Goal: Task Accomplishment & Management: Manage account settings

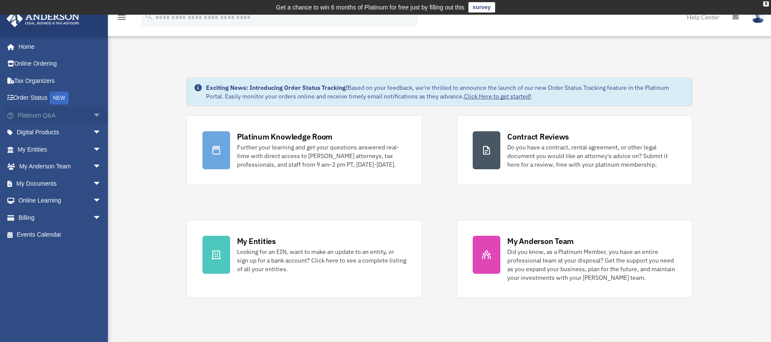
click at [40, 112] on link "Platinum Q&A arrow_drop_down" at bounding box center [60, 115] width 108 height 17
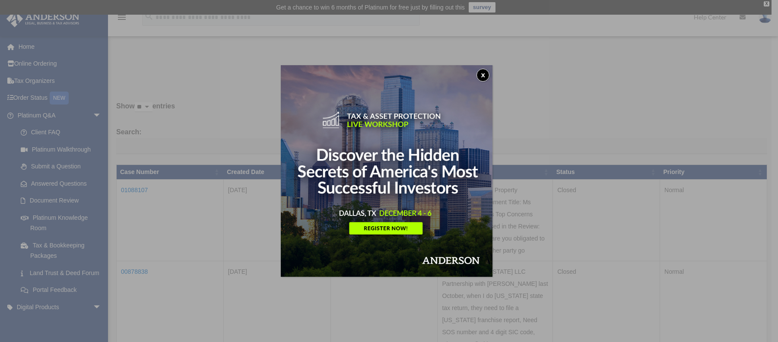
click at [484, 72] on button "x" at bounding box center [482, 75] width 13 height 13
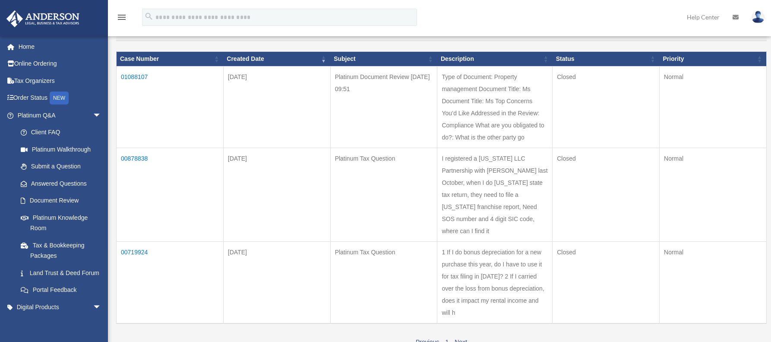
scroll to position [123, 0]
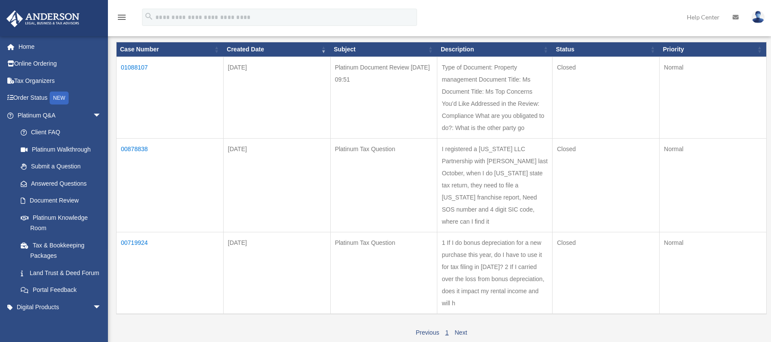
click at [132, 65] on td "01088107" at bounding box center [170, 98] width 107 height 82
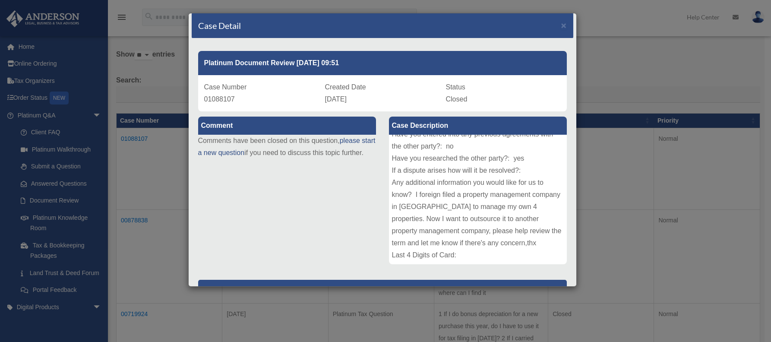
scroll to position [0, 0]
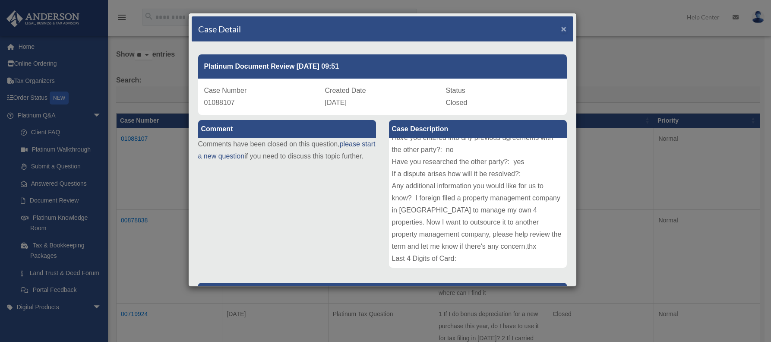
click at [562, 26] on span "×" at bounding box center [565, 29] width 6 height 10
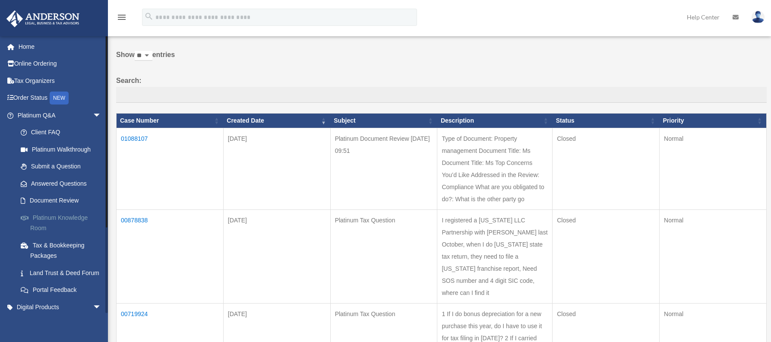
click at [53, 213] on link "Platinum Knowledge Room" at bounding box center [63, 223] width 102 height 28
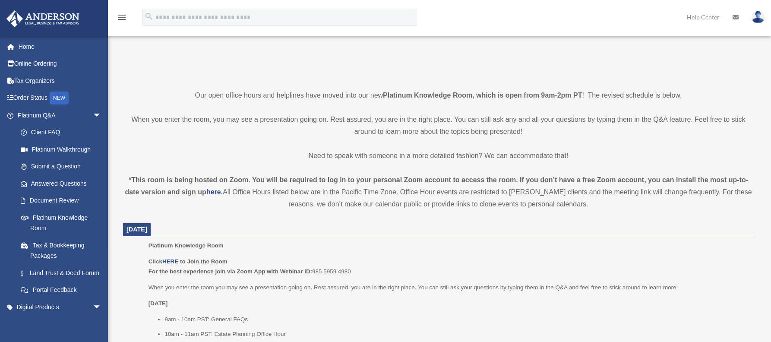
scroll to position [232, 0]
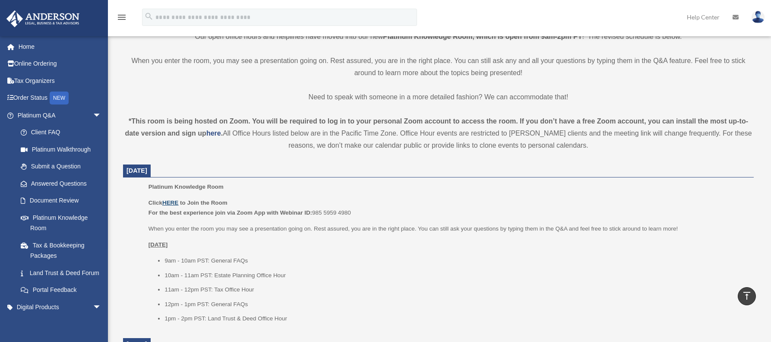
click at [172, 205] on u "HERE" at bounding box center [170, 203] width 16 height 6
click at [52, 196] on link "Document Review" at bounding box center [63, 200] width 102 height 17
click at [37, 200] on link "Document Review" at bounding box center [63, 200] width 102 height 17
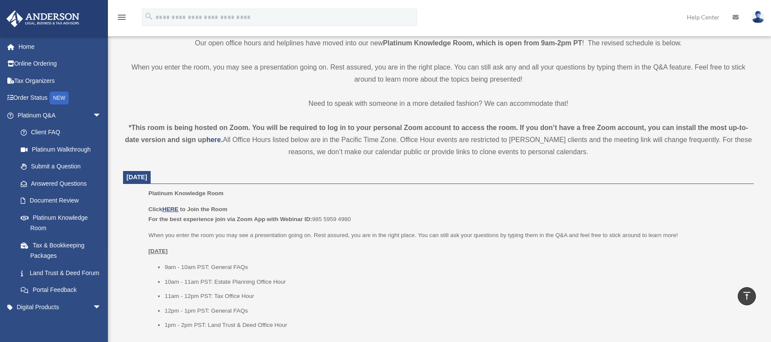
scroll to position [223, 0]
click at [46, 196] on link "Document Review" at bounding box center [63, 200] width 102 height 17
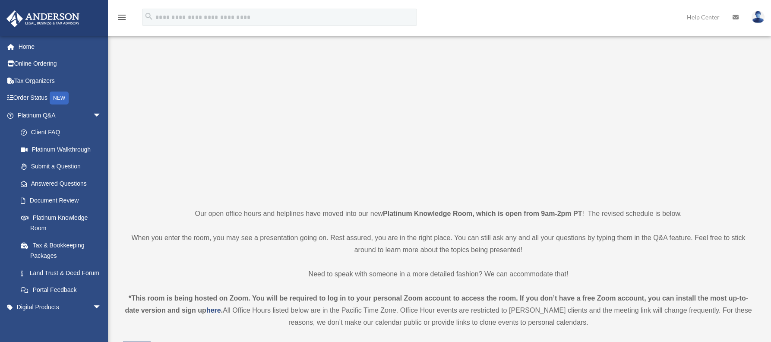
scroll to position [151, 0]
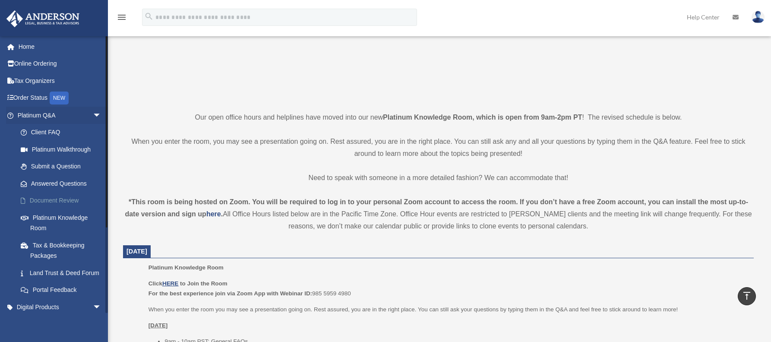
click at [65, 196] on link "Document Review" at bounding box center [63, 200] width 102 height 17
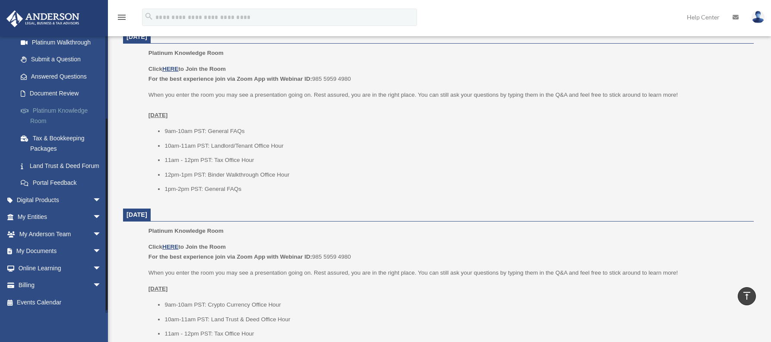
scroll to position [114, 0]
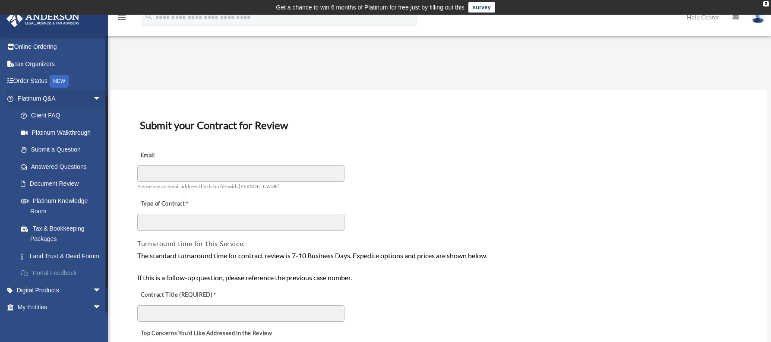
scroll to position [117, 0]
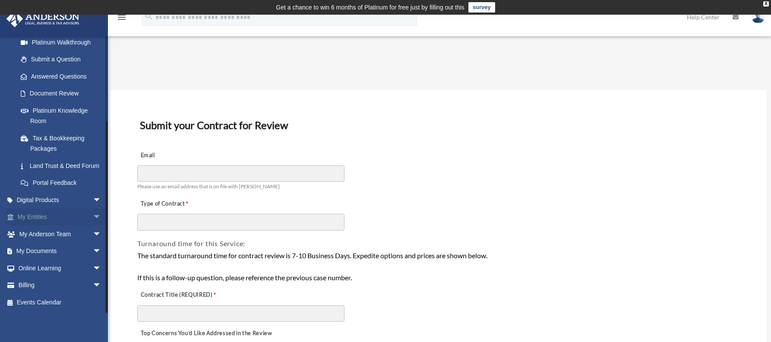
click at [38, 216] on link "My Entities arrow_drop_down" at bounding box center [60, 217] width 108 height 17
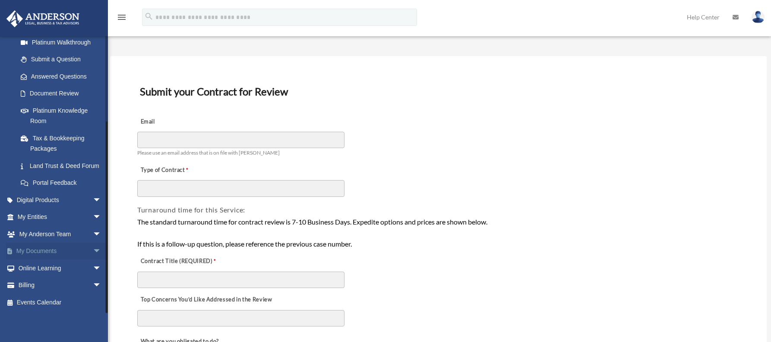
scroll to position [40, 0]
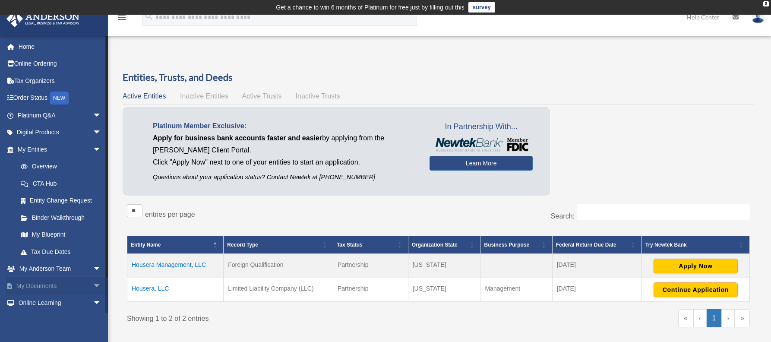
click at [51, 290] on link "My Documents arrow_drop_down" at bounding box center [60, 285] width 108 height 17
click at [93, 285] on span "arrow_drop_down" at bounding box center [101, 286] width 17 height 18
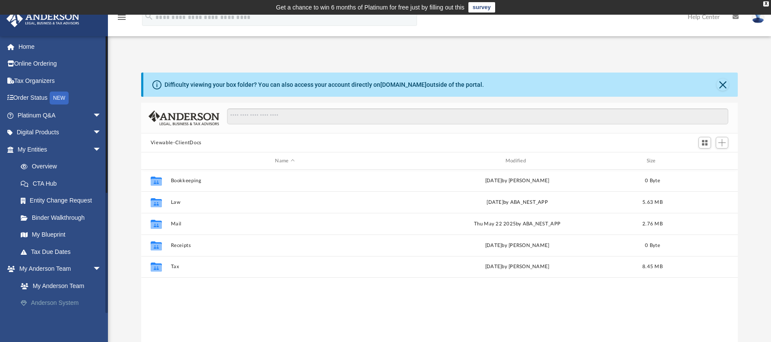
scroll to position [190, 591]
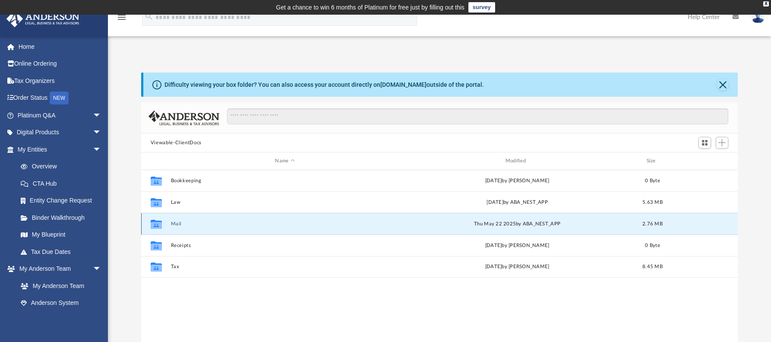
click at [174, 224] on button "Mail" at bounding box center [285, 224] width 229 height 6
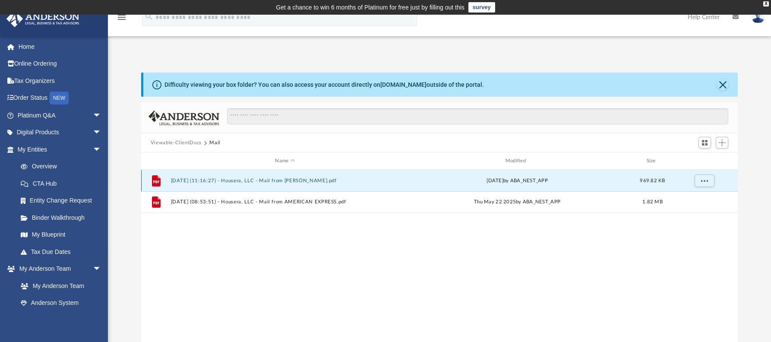
click at [253, 182] on button "[DATE] (11:16:27) - Housera, LLC - Mail from [PERSON_NAME].pdf" at bounding box center [285, 181] width 229 height 6
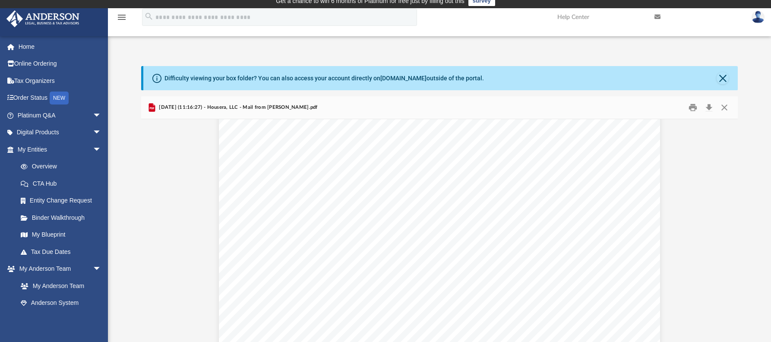
scroll to position [1359, 0]
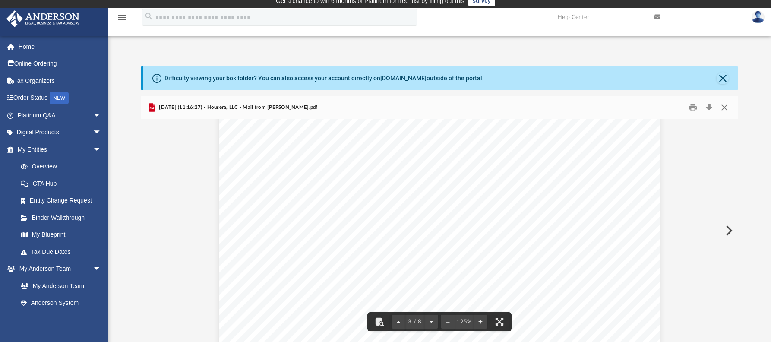
click at [723, 107] on button "Close" at bounding box center [725, 107] width 16 height 13
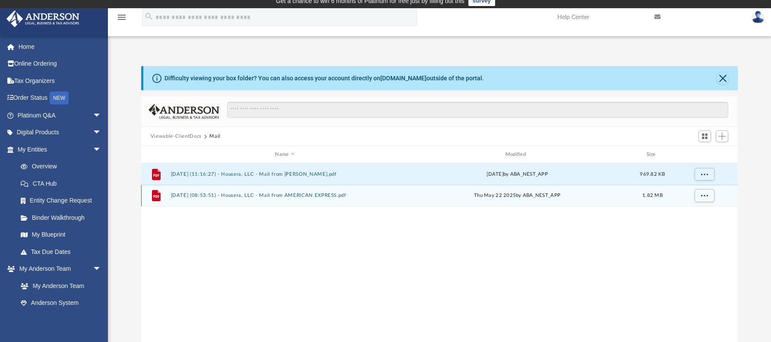
click at [210, 195] on button "[DATE] (08:53:51) - Housera, LLC - Mail from AMERICAN EXPRESS.pdf" at bounding box center [285, 196] width 229 height 6
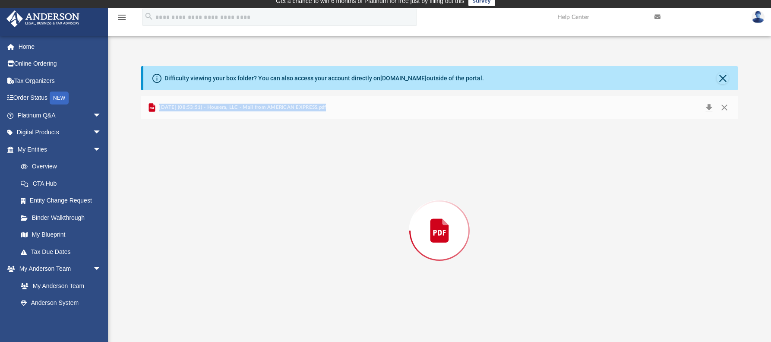
click at [210, 195] on div "Preview" at bounding box center [439, 230] width 597 height 223
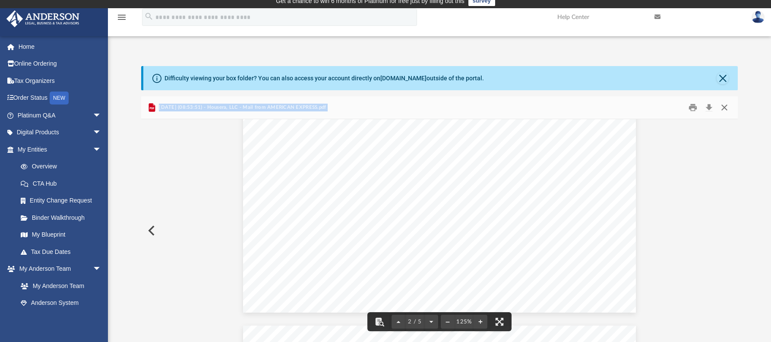
click at [728, 107] on button "Close" at bounding box center [725, 107] width 16 height 13
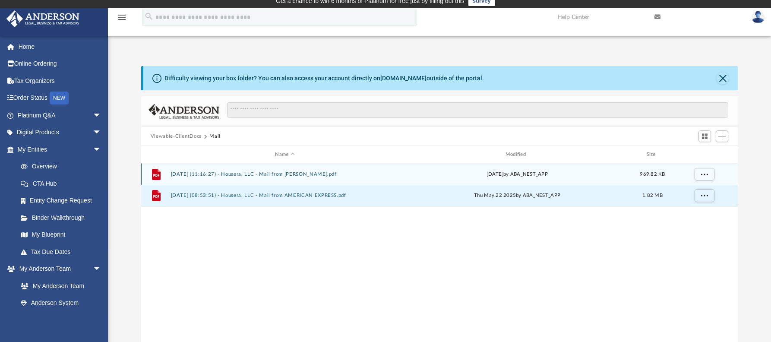
scroll to position [0, 0]
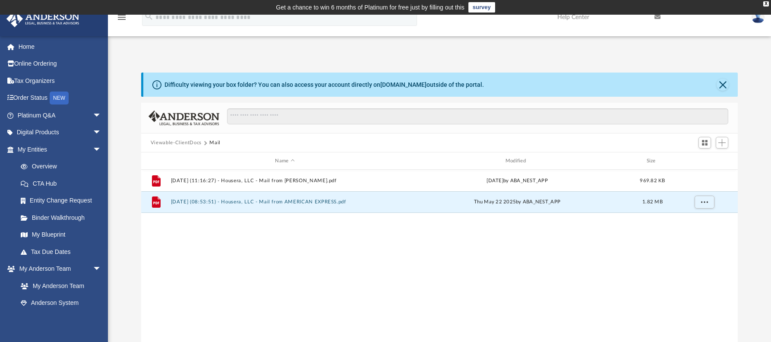
click at [174, 140] on button "Viewable-ClientDocs" at bounding box center [176, 143] width 51 height 8
